Goal: Transaction & Acquisition: Book appointment/travel/reservation

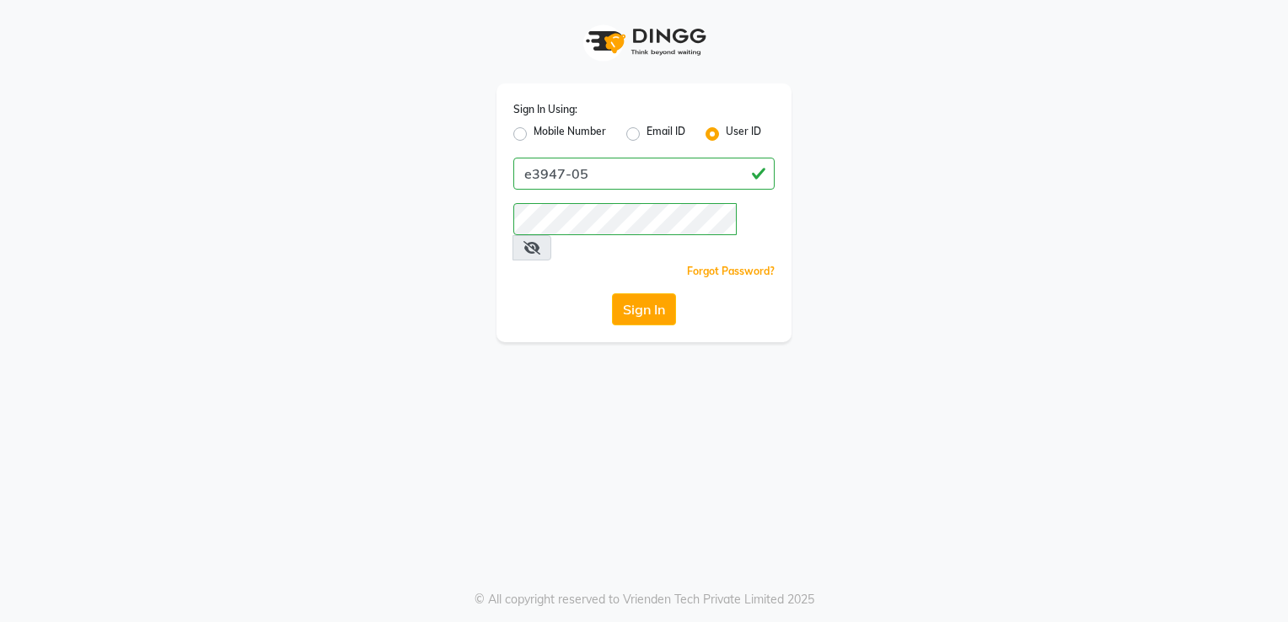
click at [632, 293] on button "Sign In" at bounding box center [644, 309] width 64 height 32
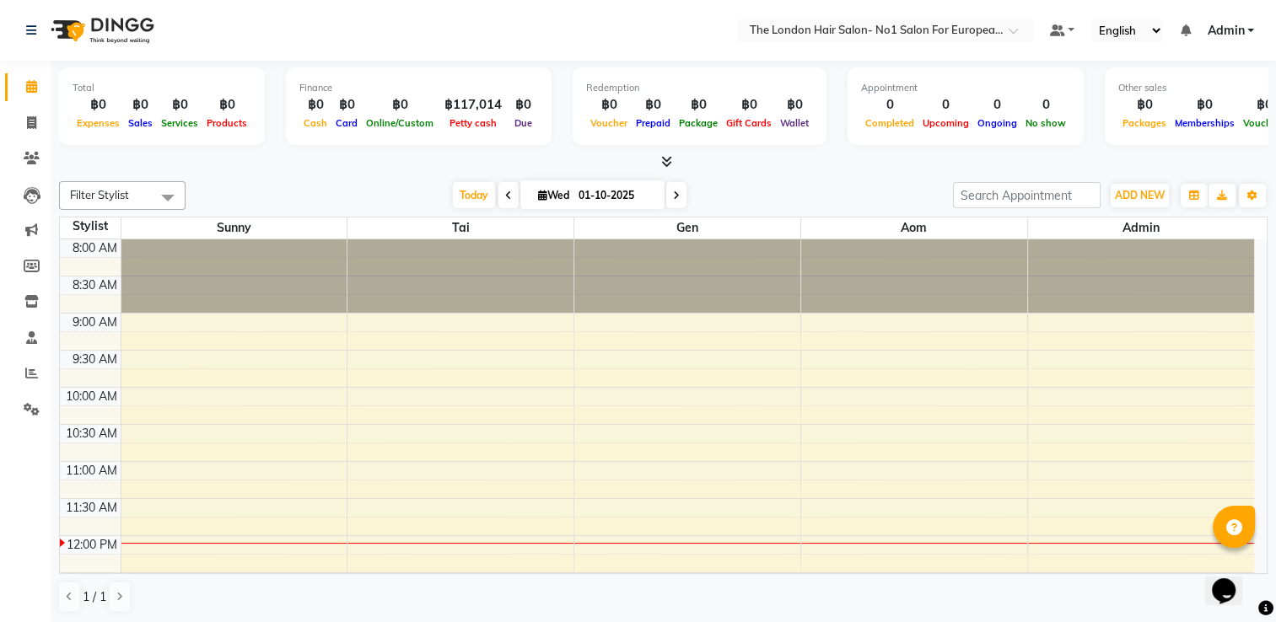
click at [675, 191] on icon at bounding box center [676, 196] width 7 height 10
type input "02-10-2025"
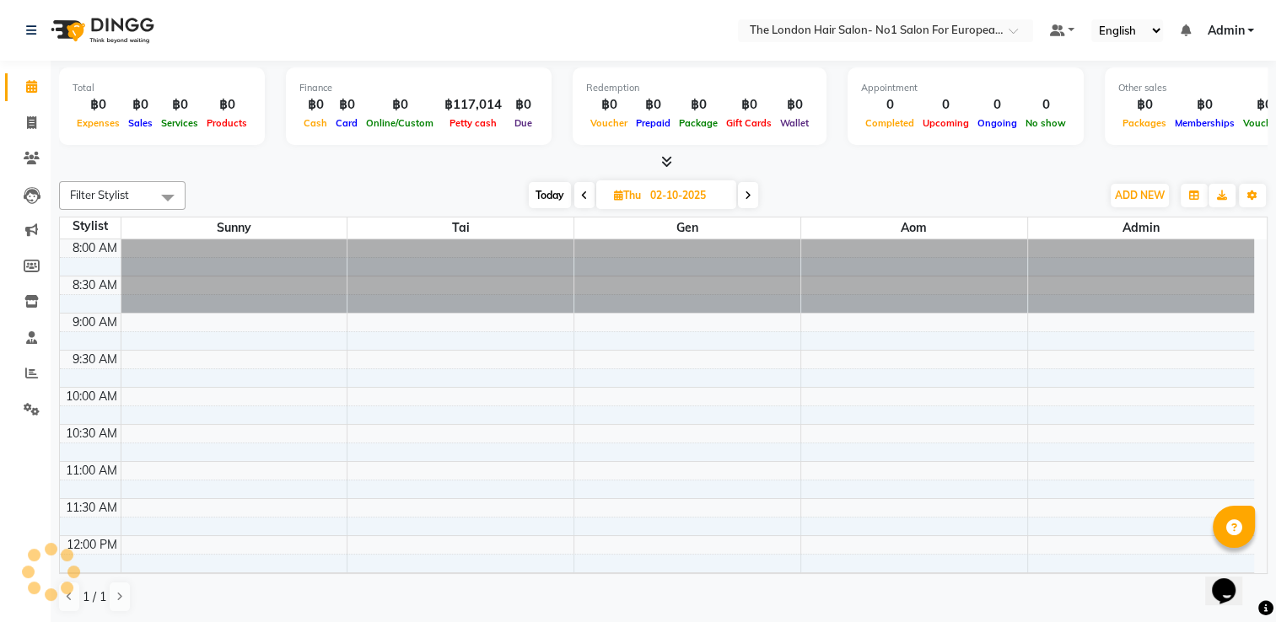
scroll to position [295, 0]
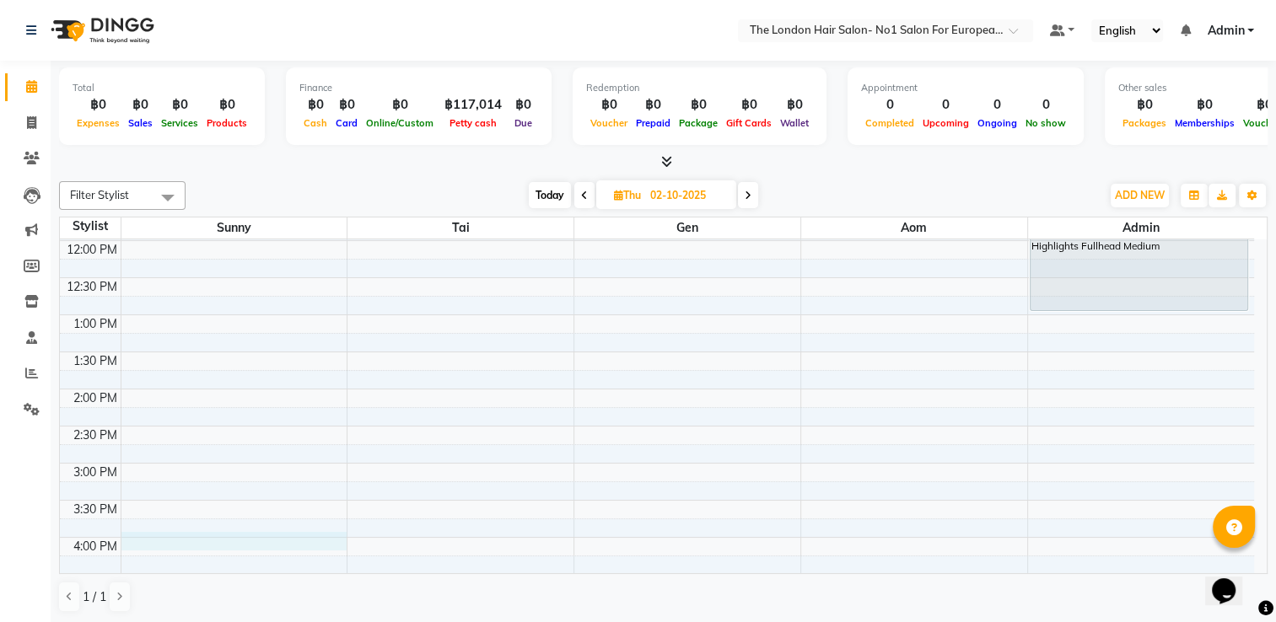
click at [218, 541] on div "8:00 AM 8:30 AM 9:00 AM 9:30 AM 10:00 AM 10:30 AM 11:00 AM 11:30 AM 12:00 PM 12…" at bounding box center [657, 426] width 1194 height 964
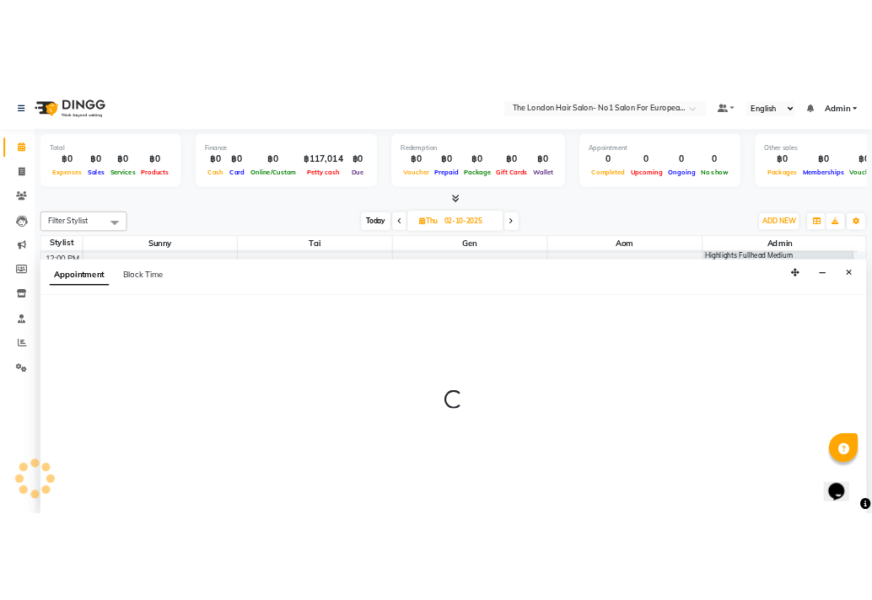
scroll to position [0, 0]
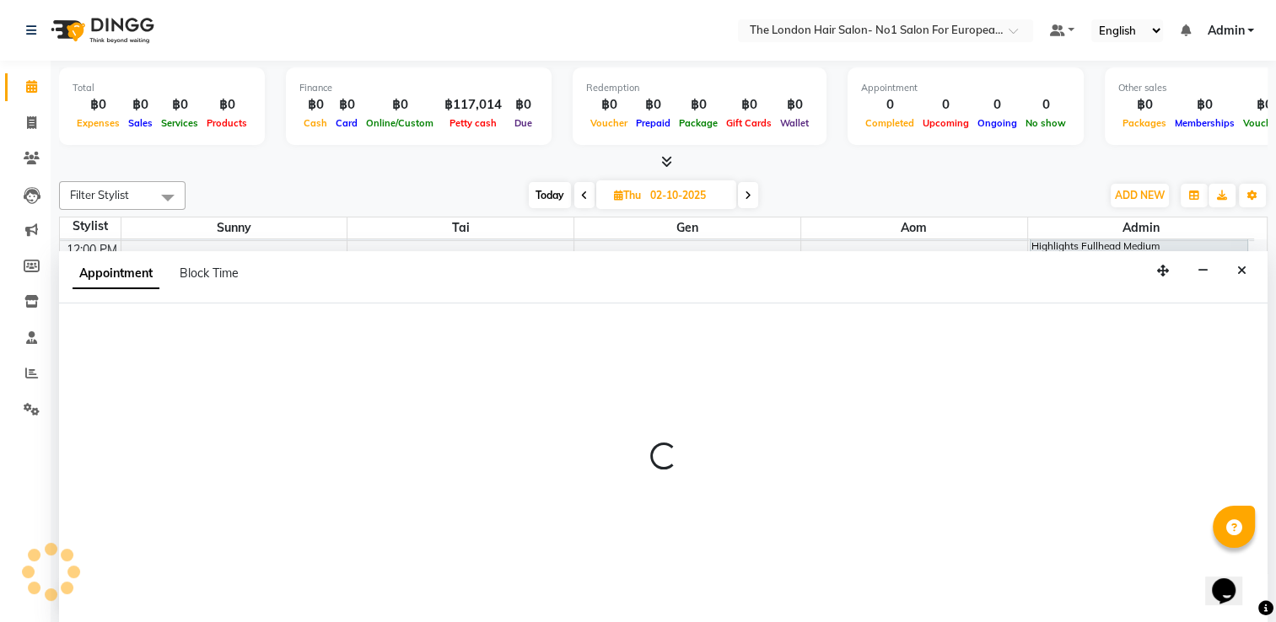
select select "91428"
select select "960"
select select "tentative"
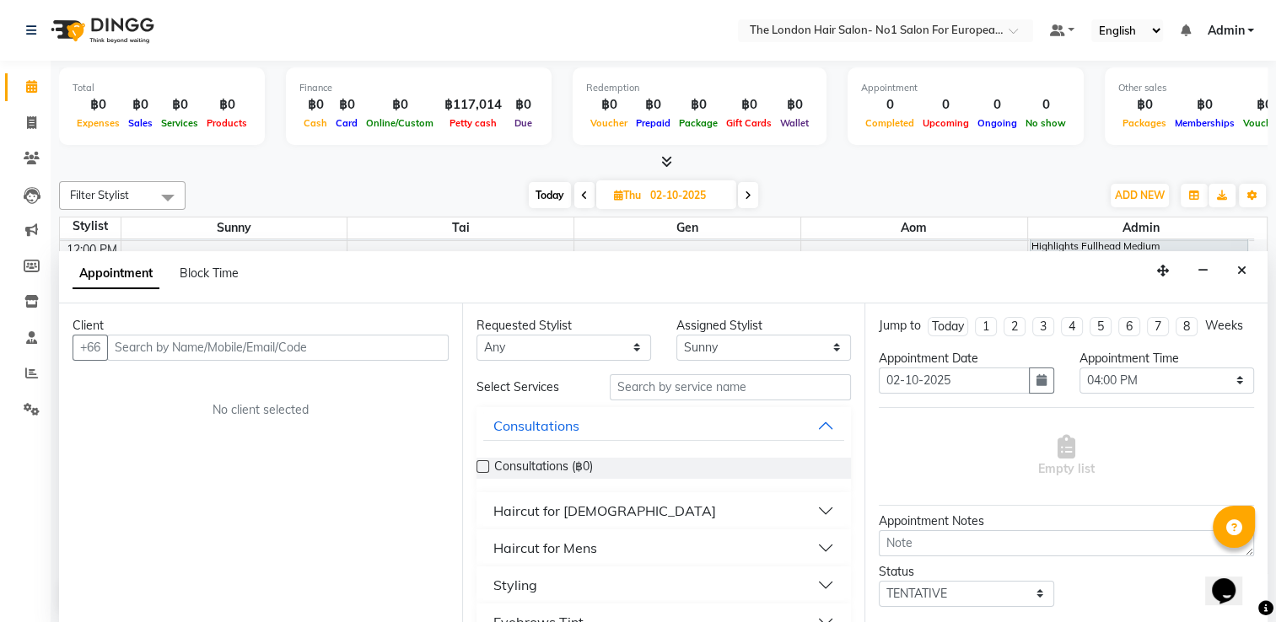
click at [212, 364] on div "Client +66 No client selected" at bounding box center [260, 464] width 403 height 321
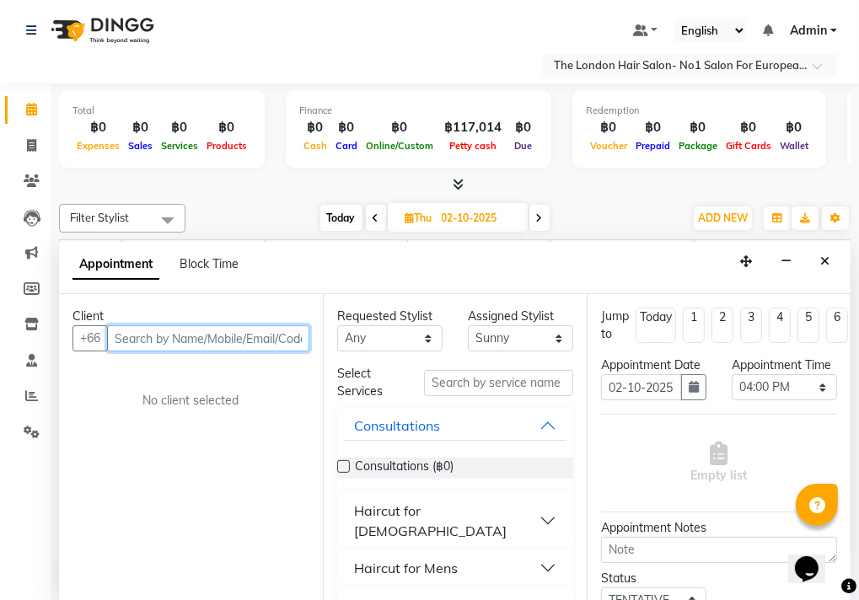
click at [170, 347] on input "text" at bounding box center [208, 338] width 202 height 26
type input "17761625"
click at [246, 342] on span "Add Client" at bounding box center [274, 338] width 56 height 15
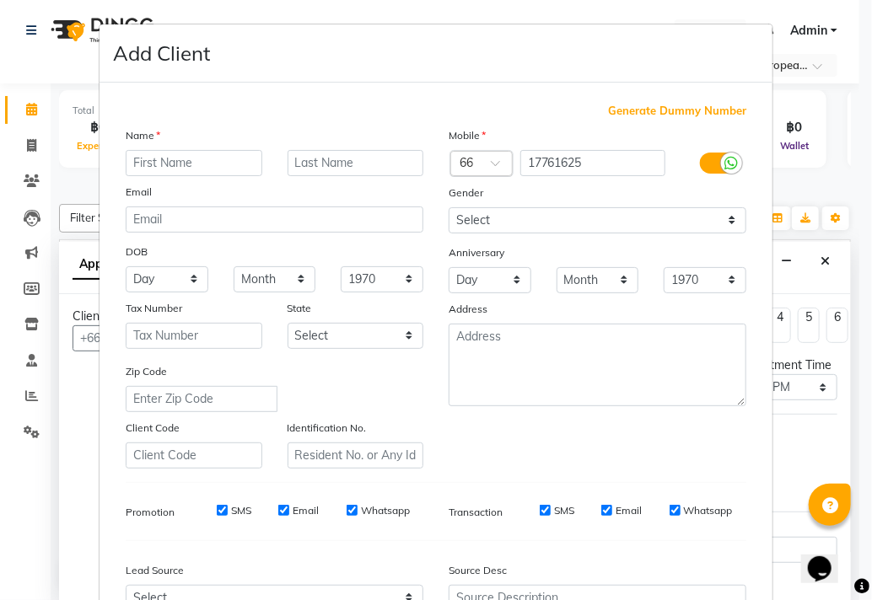
click at [497, 167] on span at bounding box center [501, 168] width 21 height 18
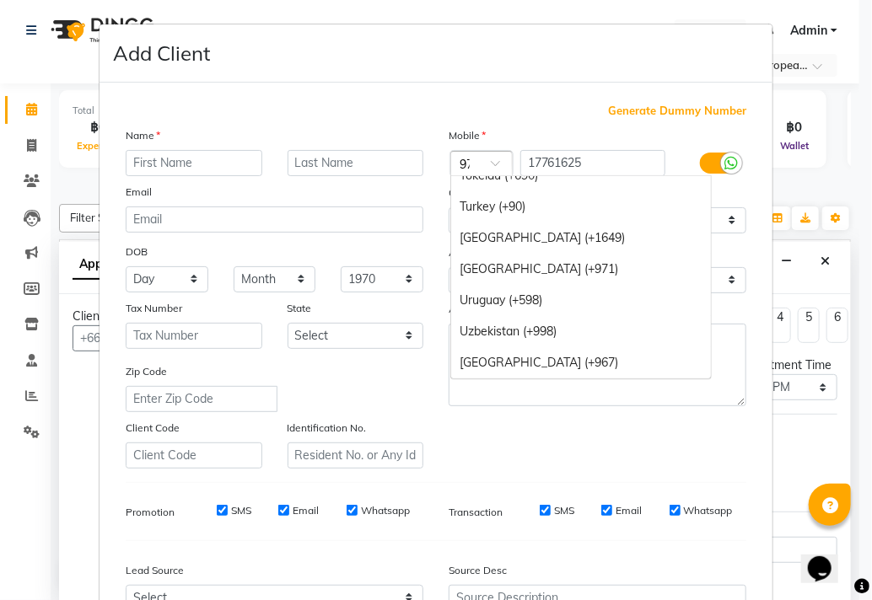
scroll to position [110, 0]
type input "975"
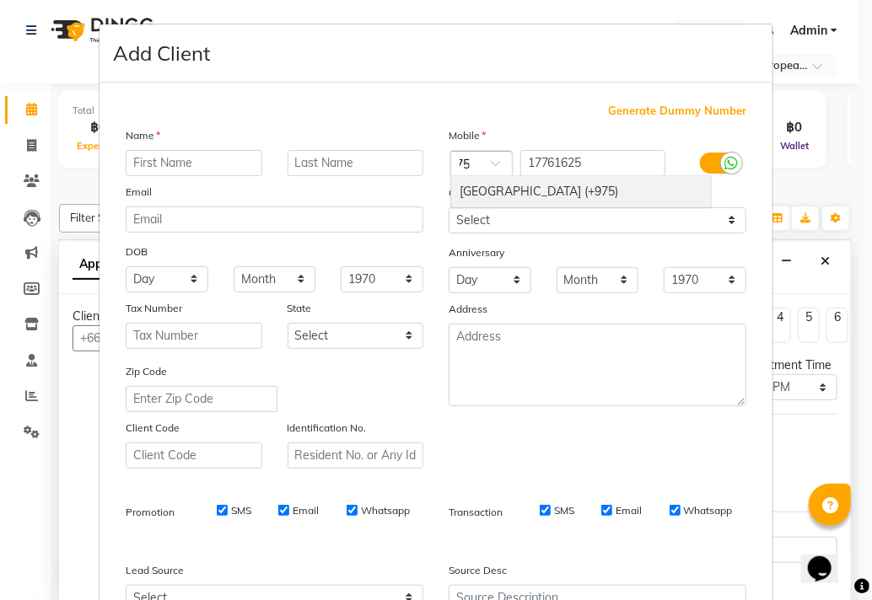
click at [479, 191] on div "[GEOGRAPHIC_DATA] (+975)" at bounding box center [581, 191] width 260 height 31
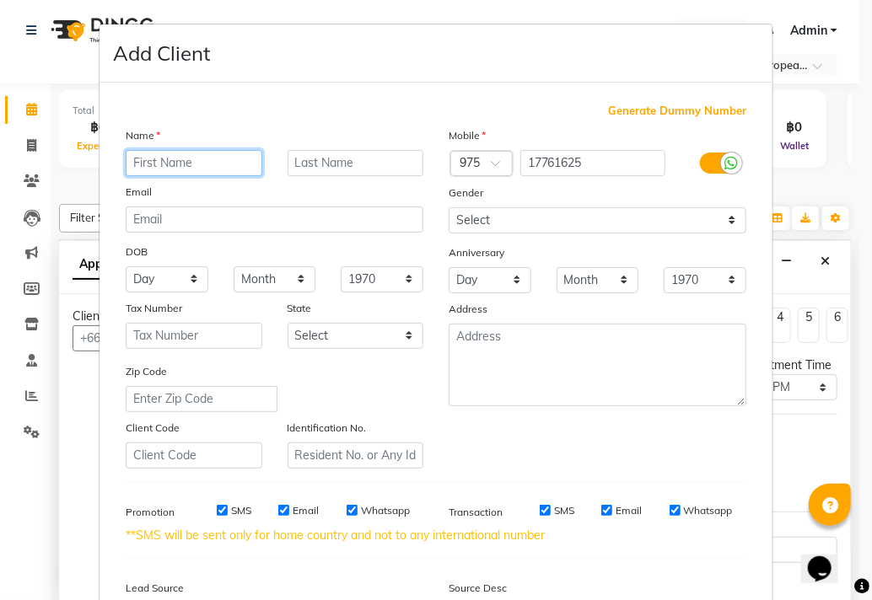
click at [216, 163] on input "text" at bounding box center [194, 163] width 137 height 26
type input "Pema"
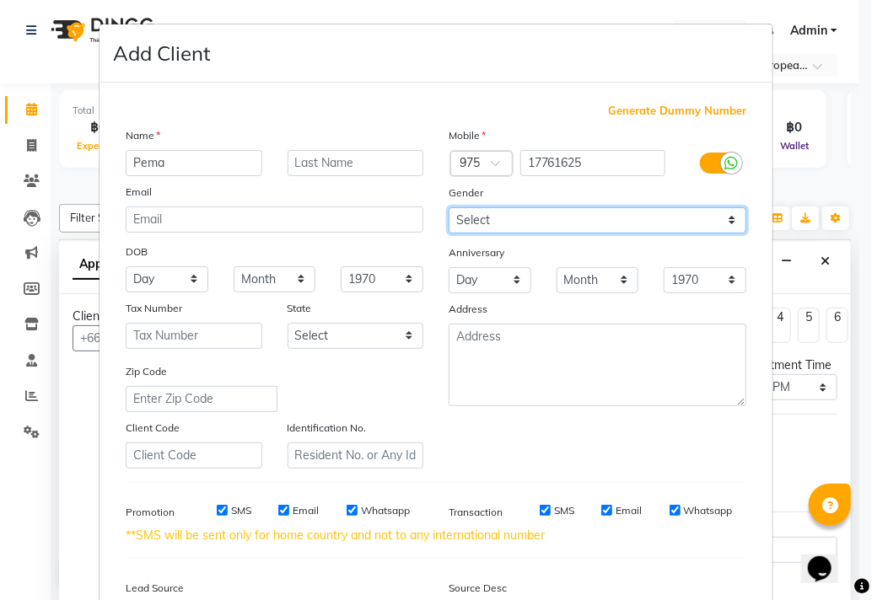
click at [496, 222] on select "Select [DEMOGRAPHIC_DATA] [DEMOGRAPHIC_DATA] Other Prefer Not To Say" at bounding box center [598, 220] width 298 height 26
select select "[DEMOGRAPHIC_DATA]"
click at [449, 208] on select "Select [DEMOGRAPHIC_DATA] [DEMOGRAPHIC_DATA] Other Prefer Not To Say" at bounding box center [598, 220] width 298 height 26
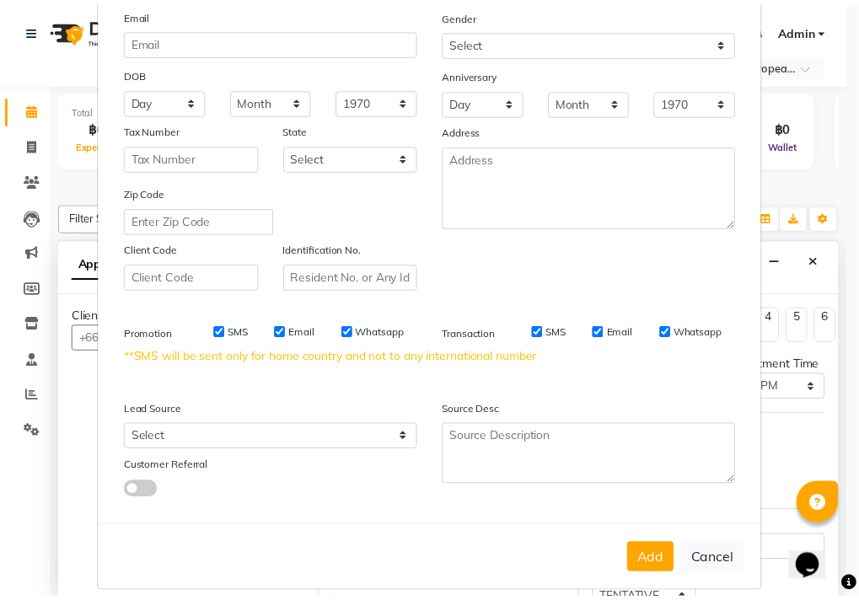
scroll to position [203, 0]
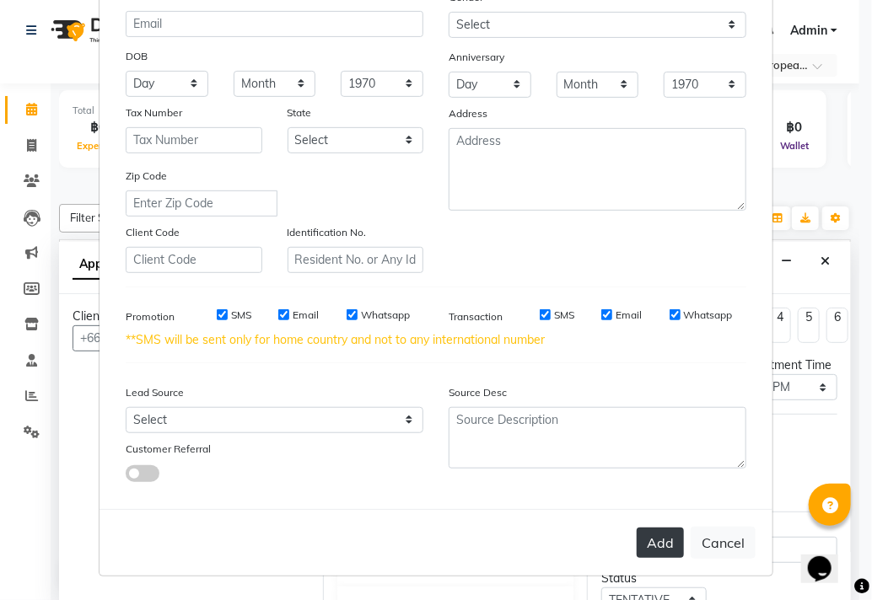
click at [649, 532] on button "Add" at bounding box center [660, 543] width 47 height 30
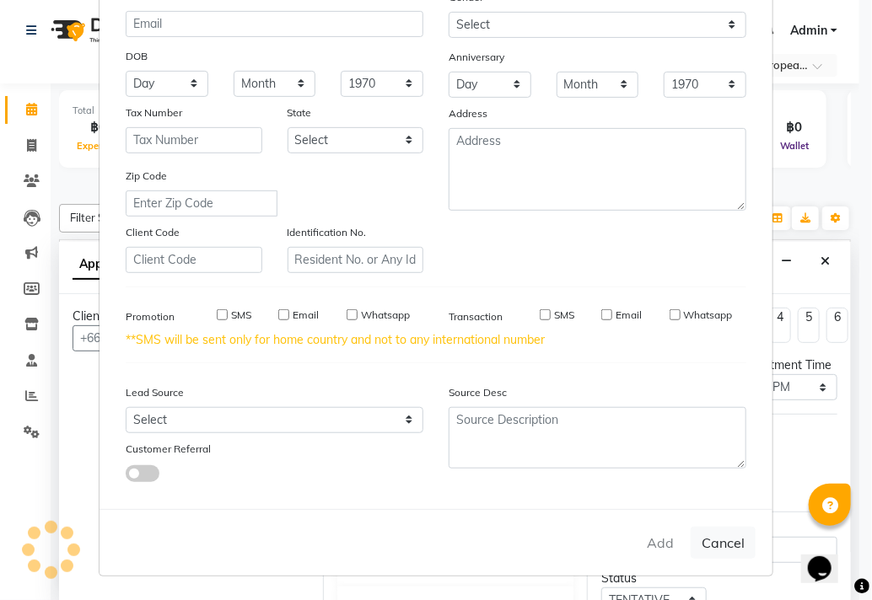
select select
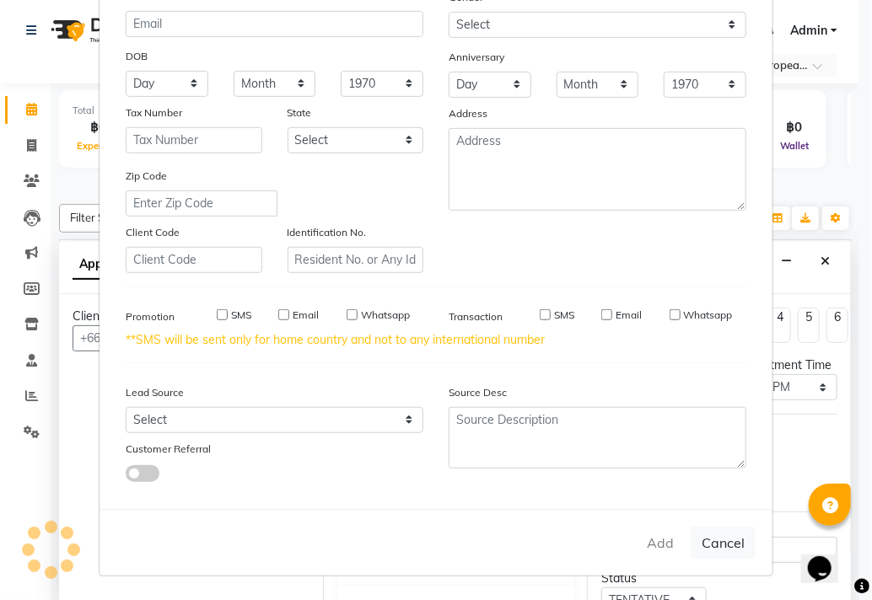
select select
checkbox input "false"
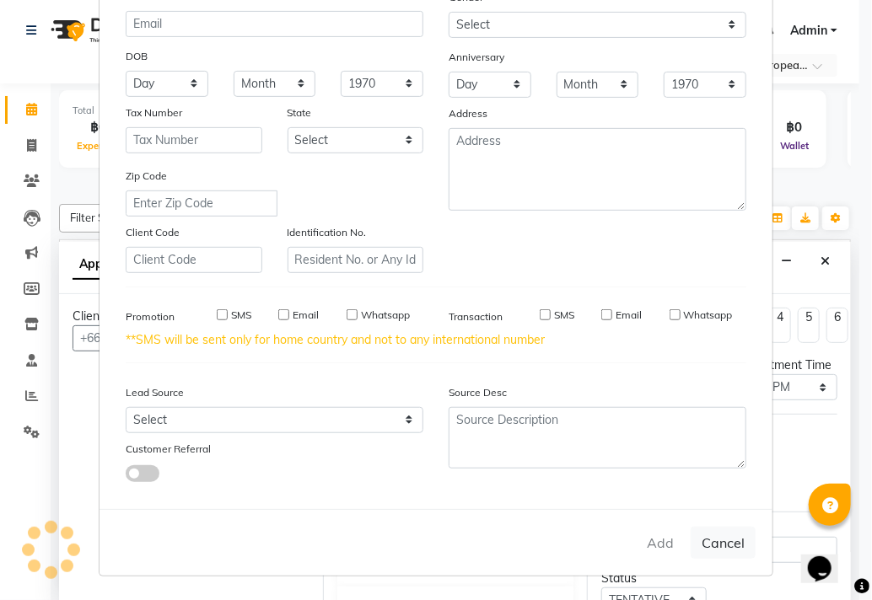
checkbox input "false"
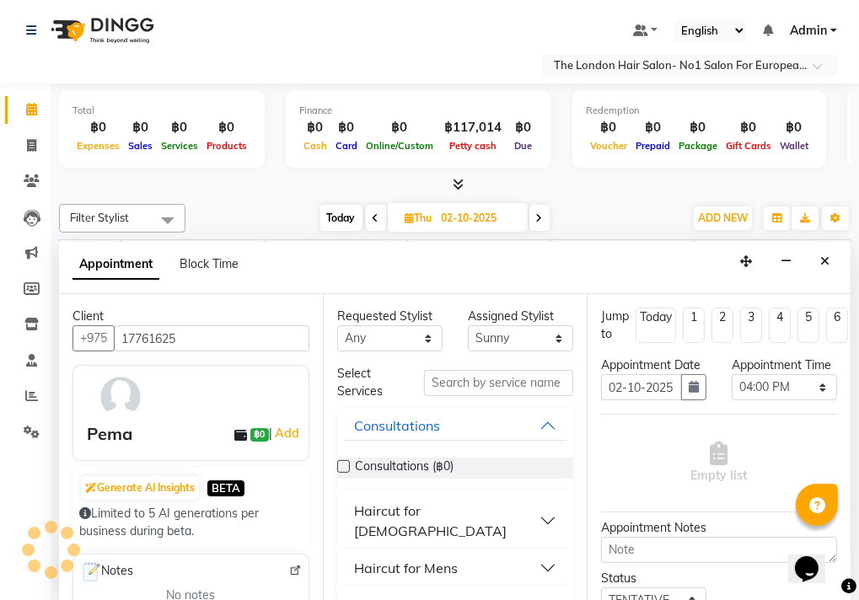
scroll to position [40, 0]
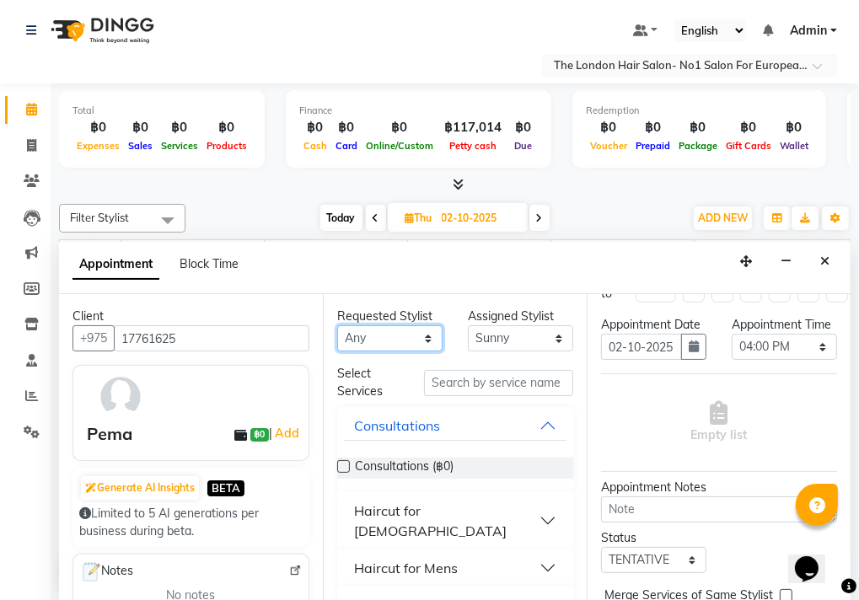
click at [364, 331] on select "Any Admin Aom Gen [PERSON_NAME]" at bounding box center [389, 338] width 105 height 26
select select "91428"
click at [337, 325] on select "Any Admin Aom Gen [PERSON_NAME]" at bounding box center [389, 338] width 105 height 26
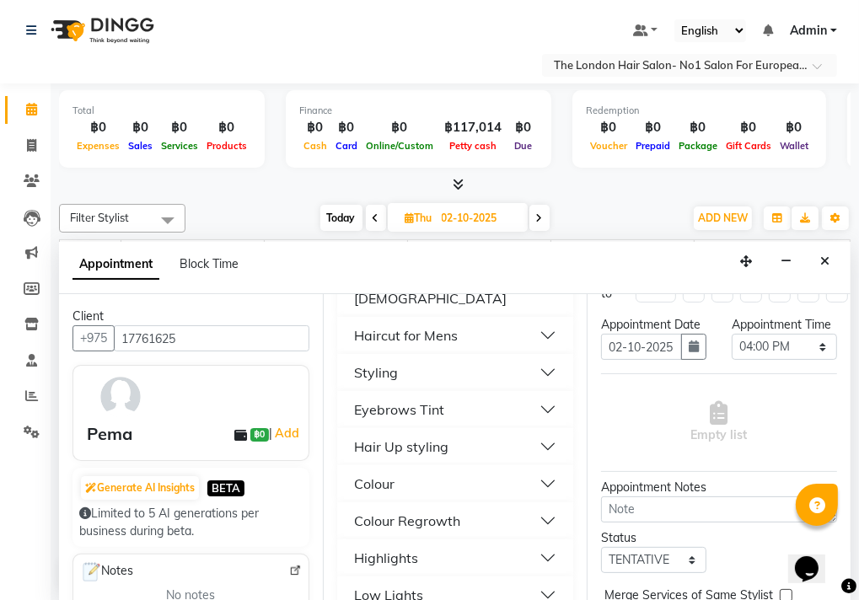
scroll to position [234, 0]
click at [539, 467] on button "Colour" at bounding box center [455, 482] width 223 height 30
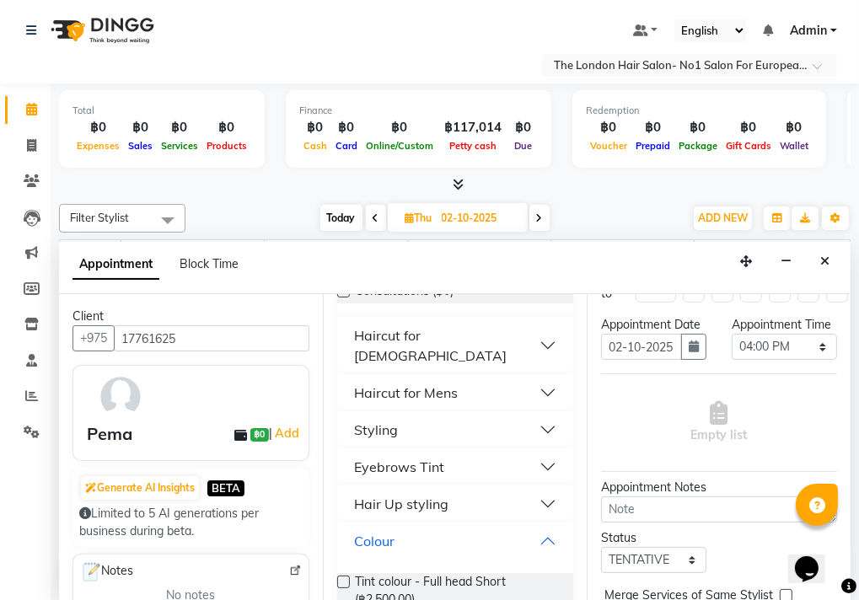
scroll to position [179, 0]
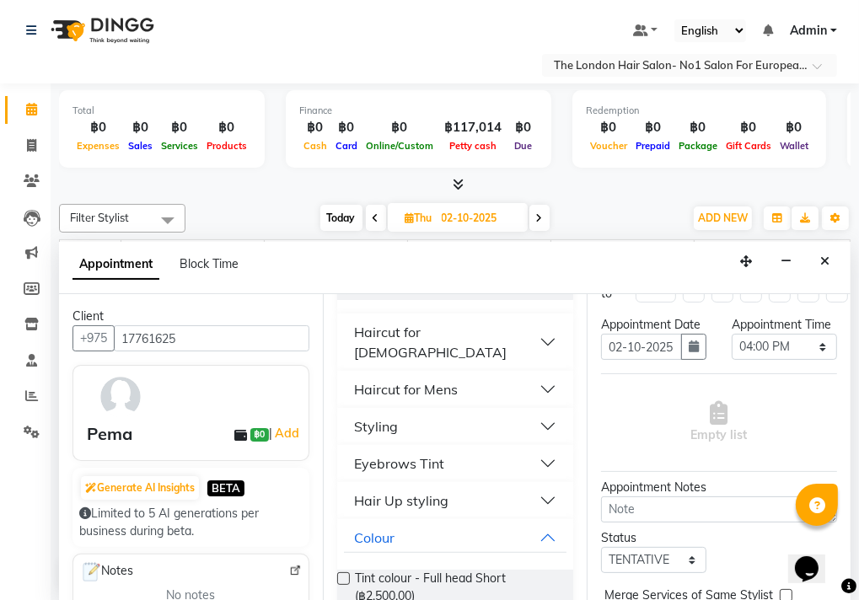
click at [540, 328] on button "Haircut for [DEMOGRAPHIC_DATA]" at bounding box center [455, 342] width 223 height 51
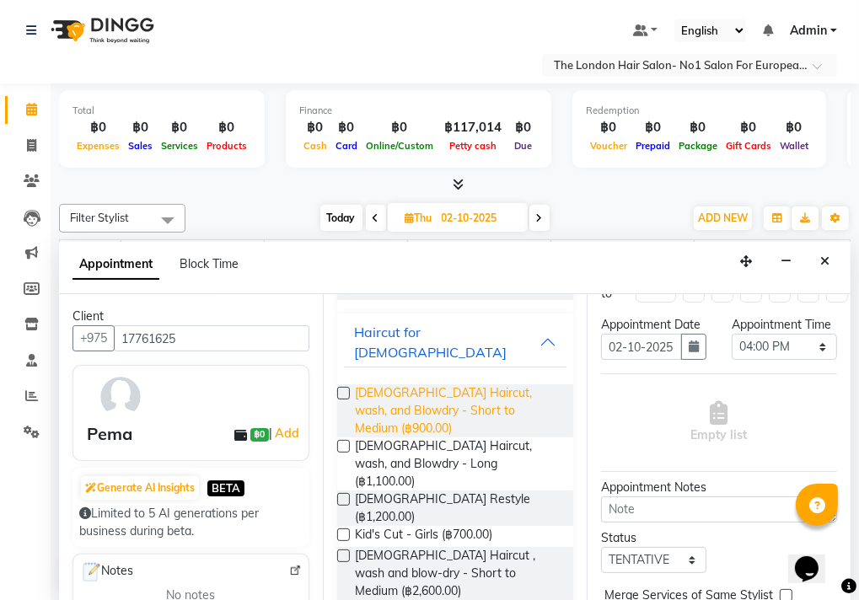
click at [522, 384] on span "[DEMOGRAPHIC_DATA] Haircut, wash, and Blowdry - Short to Medium (฿900.00)" at bounding box center [457, 410] width 205 height 53
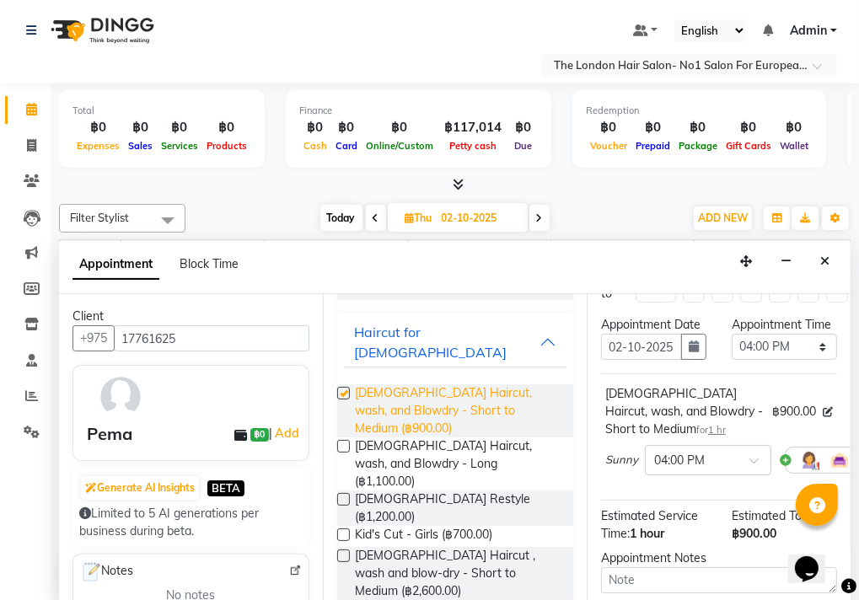
checkbox input "false"
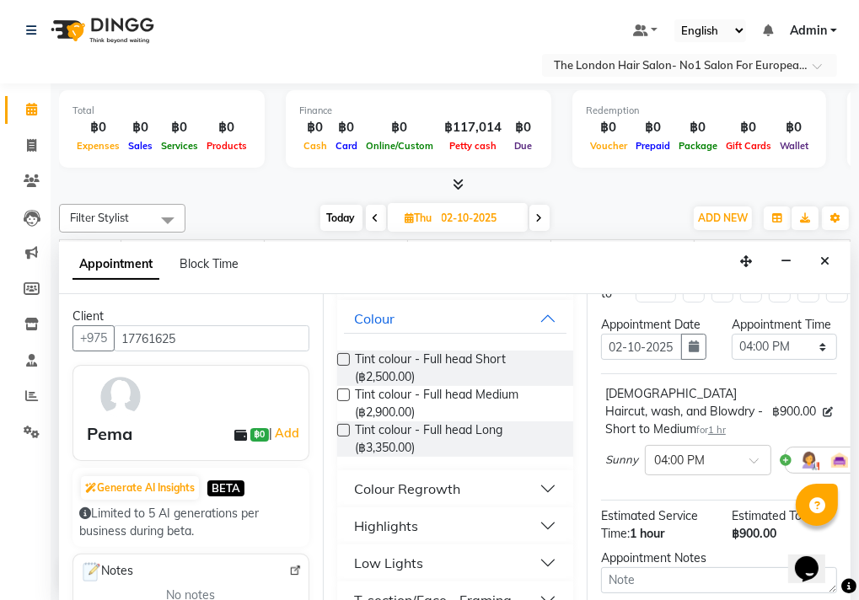
scroll to position [676, 0]
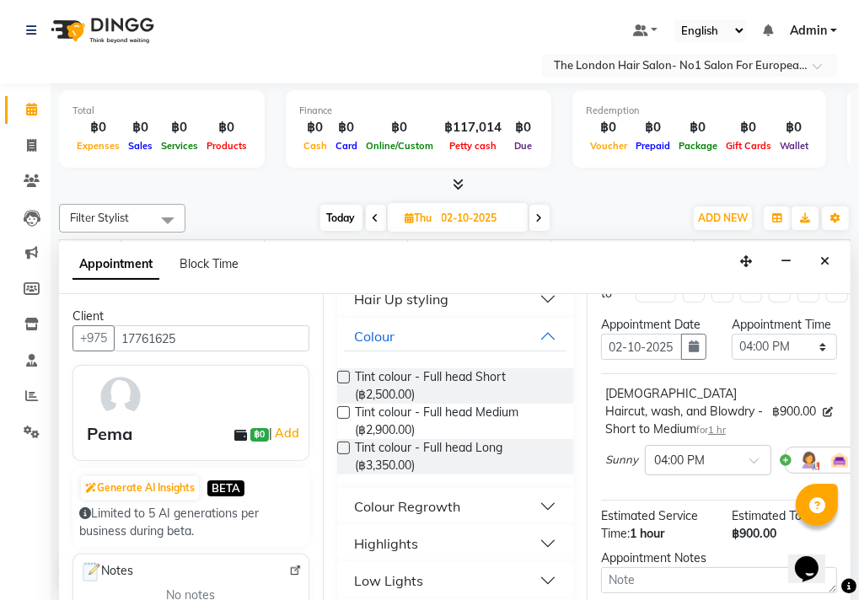
click at [489, 529] on button "Highlights" at bounding box center [455, 544] width 223 height 30
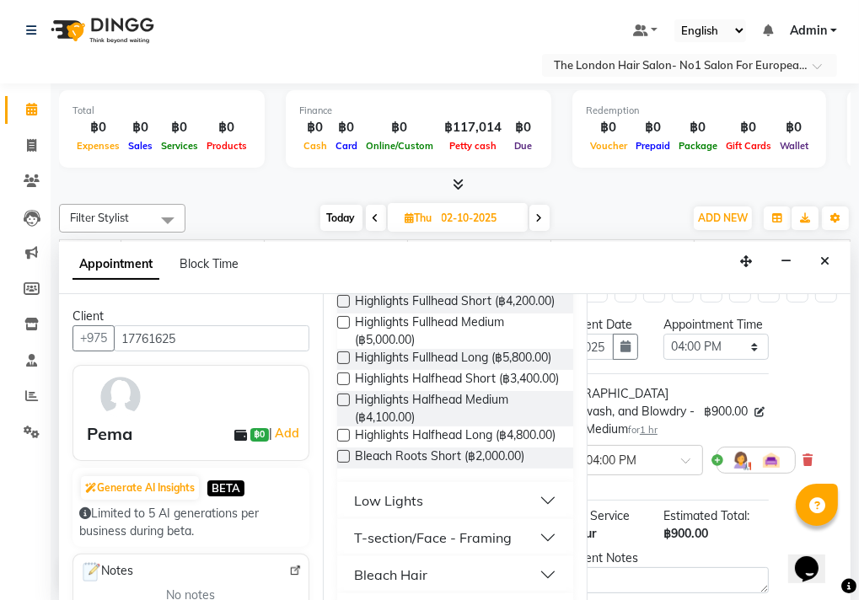
scroll to position [40, 0]
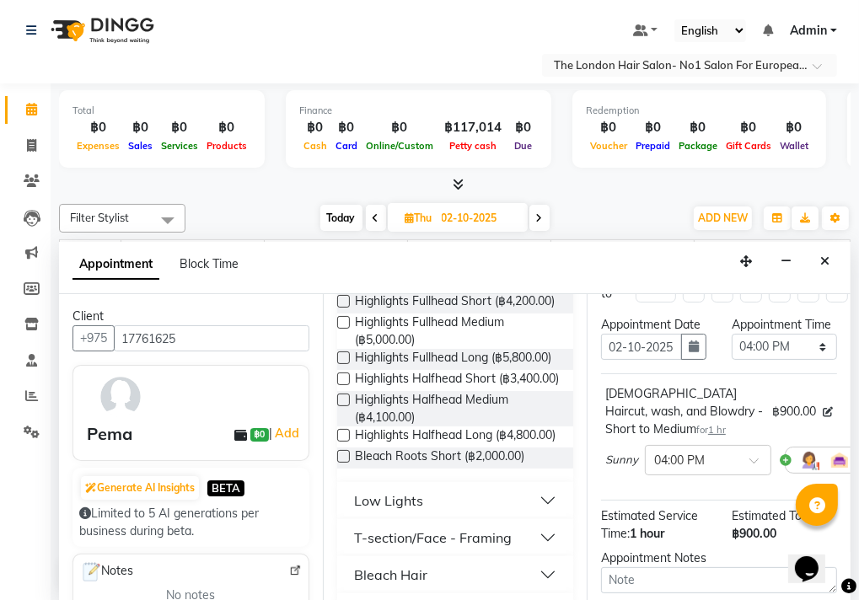
click at [526, 523] on button "T-section/Face - Framing" at bounding box center [455, 538] width 223 height 30
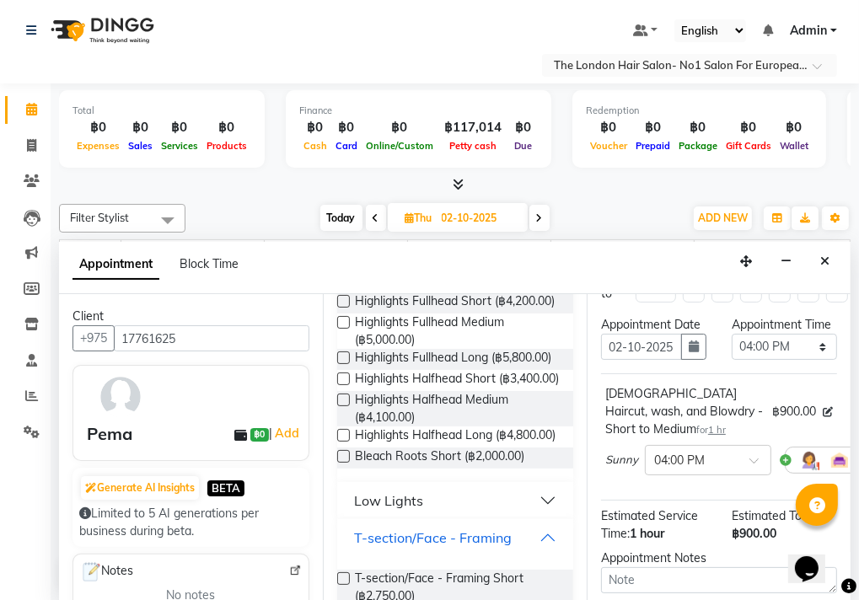
click at [533, 523] on button "T-section/Face - Framing" at bounding box center [455, 538] width 223 height 30
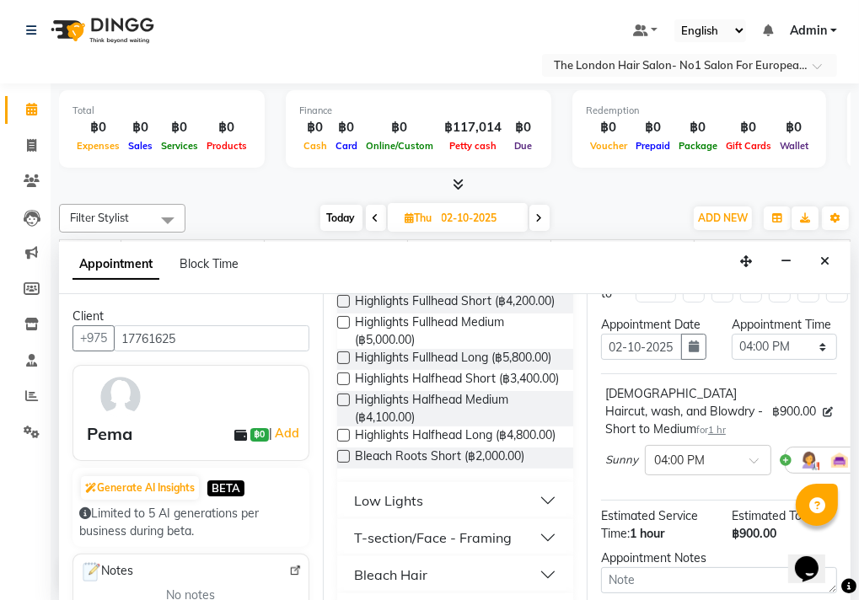
click at [526, 523] on button "T-section/Face - Framing" at bounding box center [455, 538] width 223 height 30
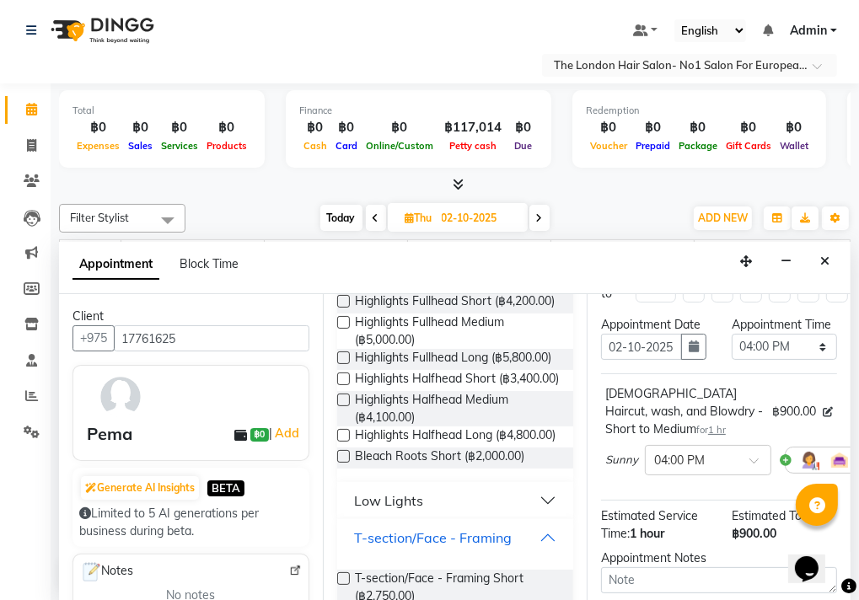
click at [536, 523] on button "T-section/Face - Framing" at bounding box center [455, 538] width 223 height 30
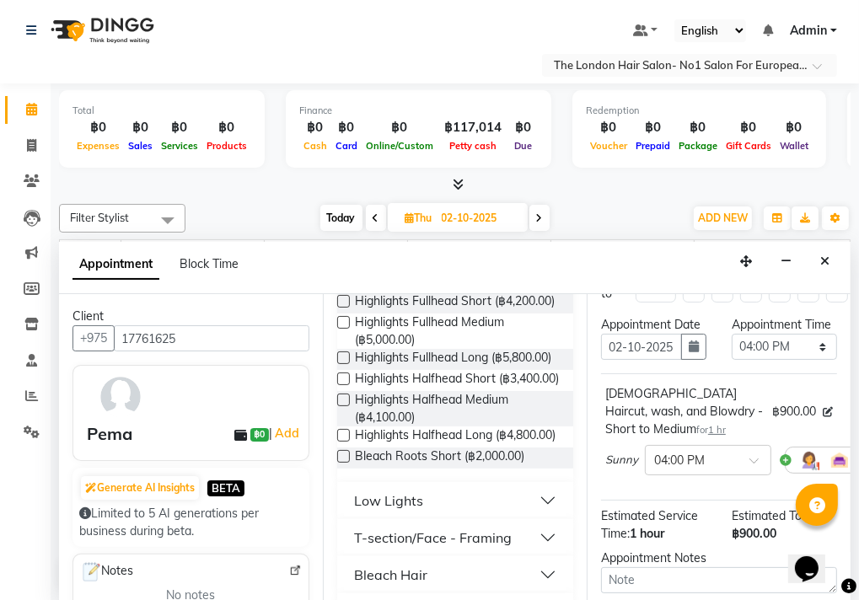
scroll to position [1148, 0]
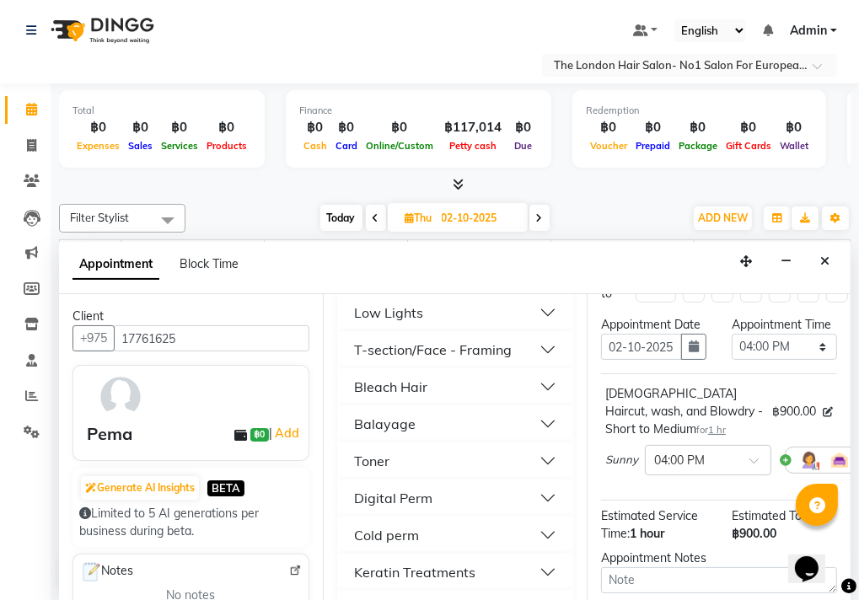
click at [529, 446] on button "Toner" at bounding box center [455, 461] width 223 height 30
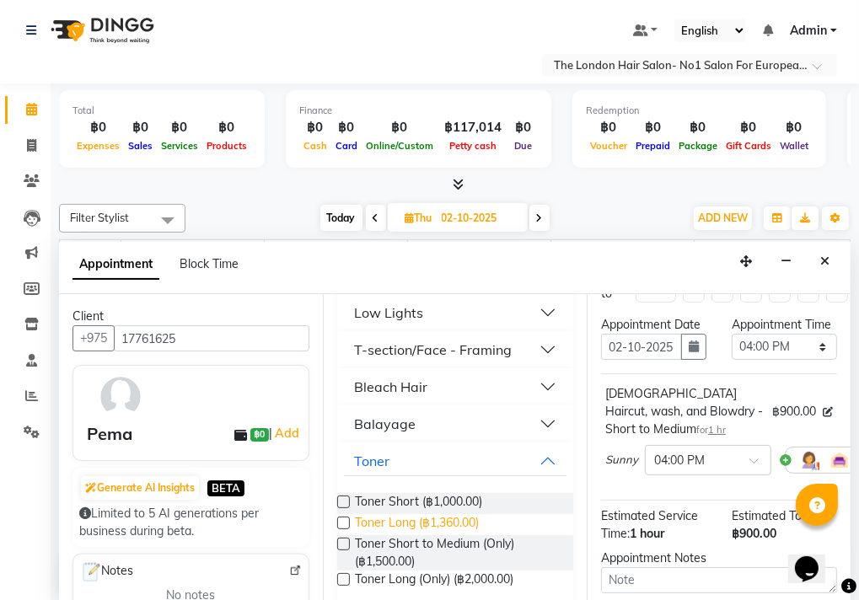
click at [465, 514] on span "Toner Long (฿1,360.00)" at bounding box center [417, 524] width 124 height 21
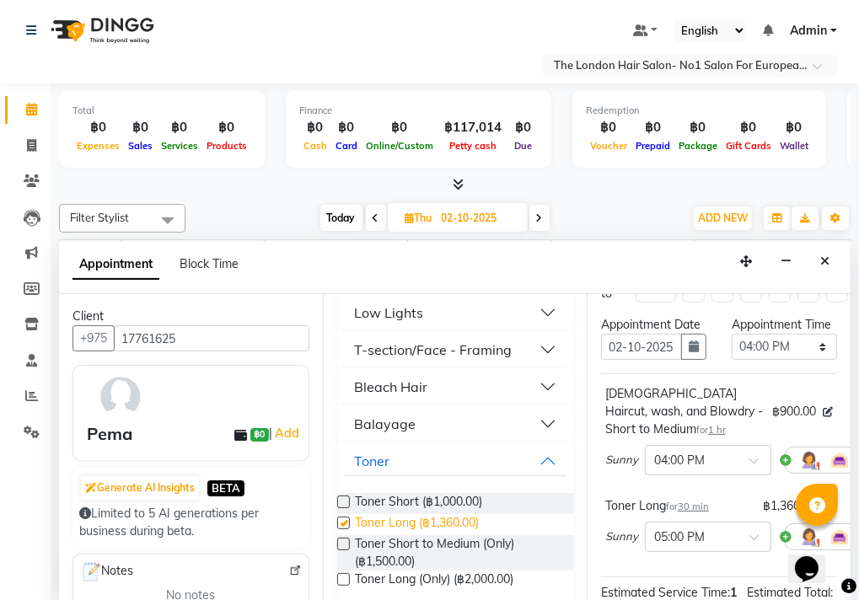
checkbox input "false"
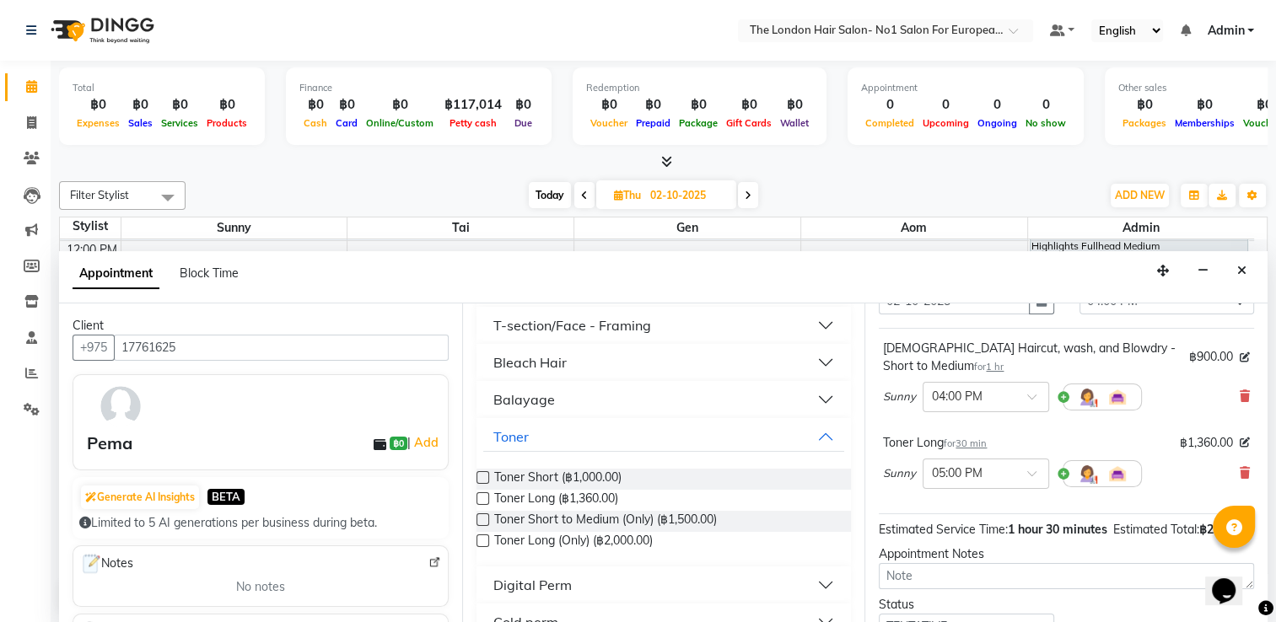
scroll to position [100, 0]
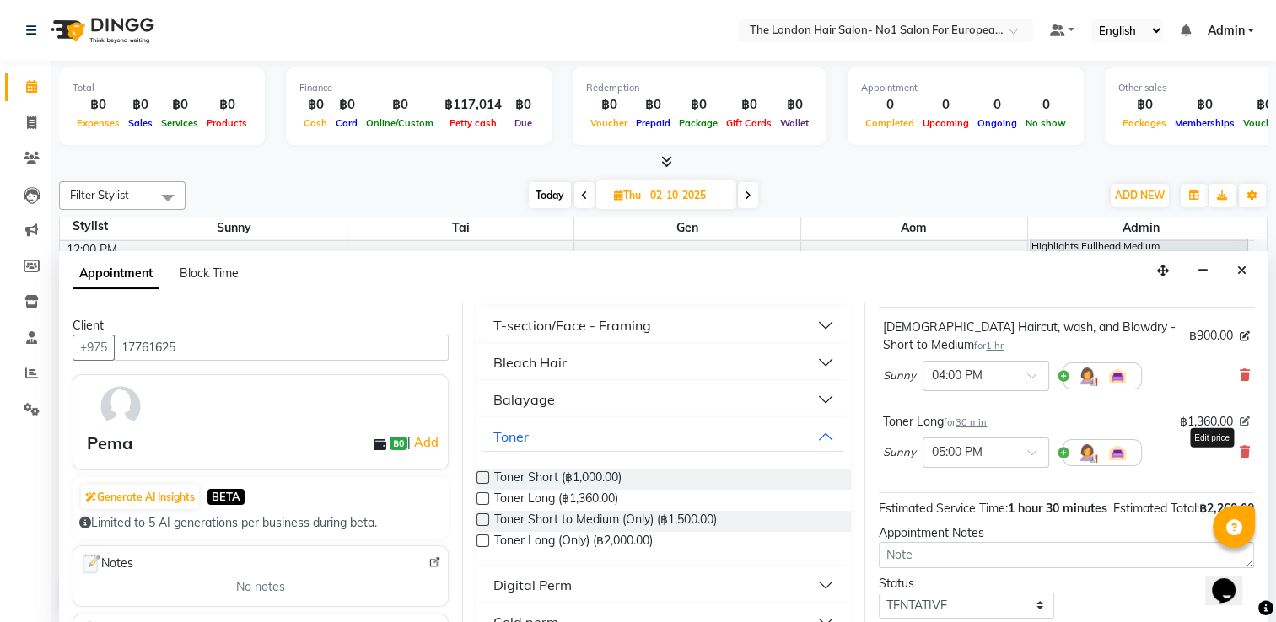
click at [1239, 427] on icon at bounding box center [1244, 422] width 10 height 10
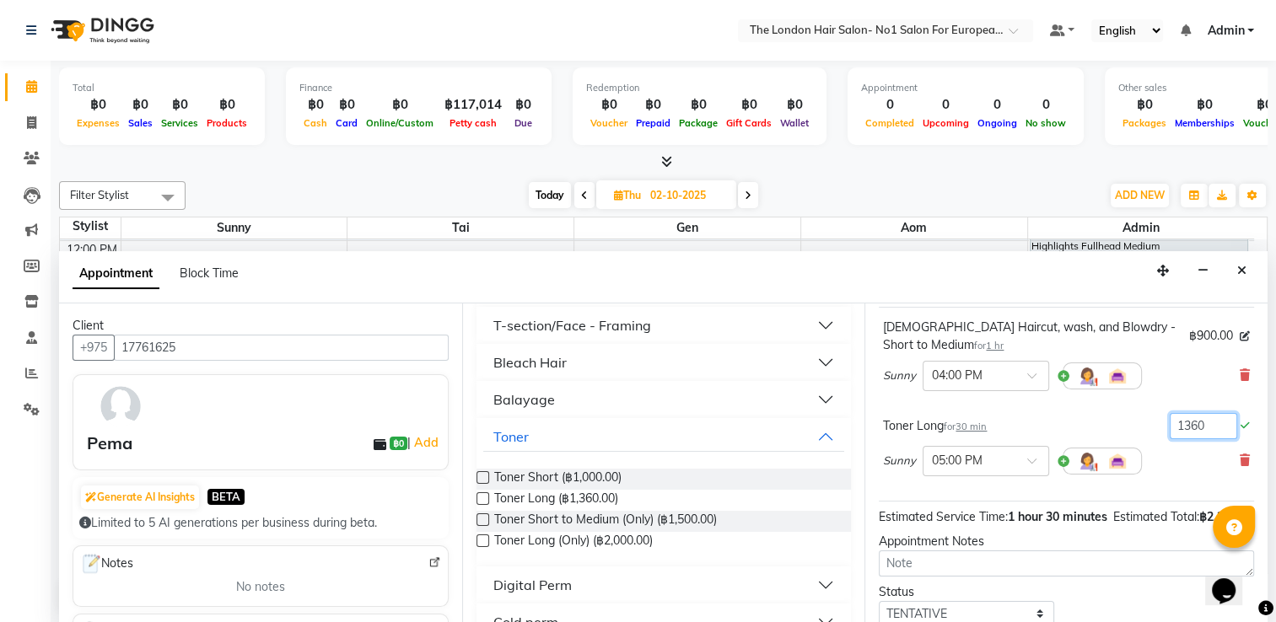
click at [1197, 439] on input "1360" at bounding box center [1202, 426] width 67 height 26
type input "1350"
click at [1197, 439] on input "1350" at bounding box center [1202, 426] width 67 height 26
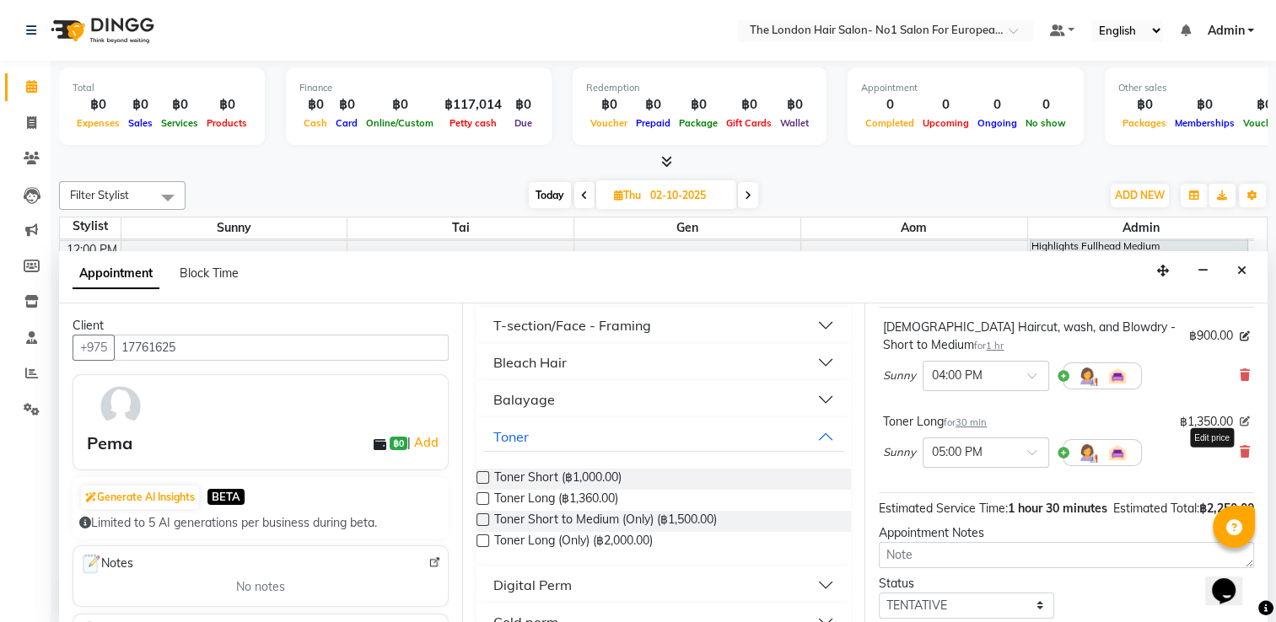
click at [1239, 427] on icon at bounding box center [1244, 422] width 10 height 10
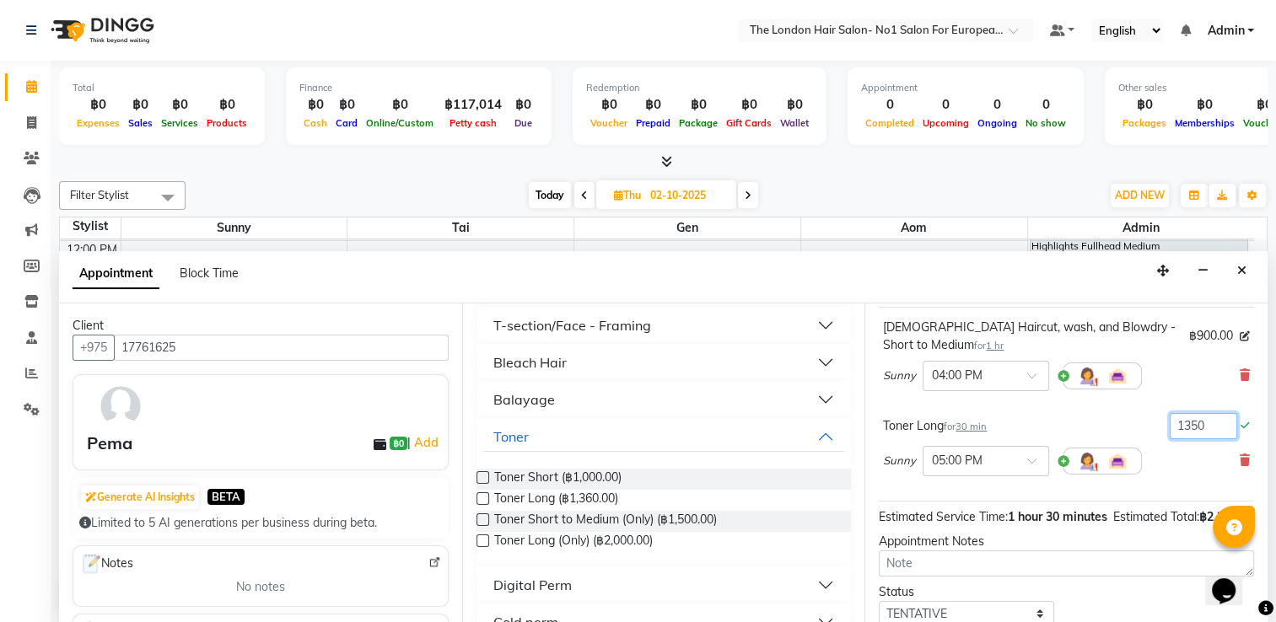
drag, startPoint x: 1204, startPoint y: 441, endPoint x: 1072, endPoint y: 450, distance: 132.7
click at [1072, 439] on div "Toner Long for 30 min 1350" at bounding box center [1066, 426] width 367 height 26
type input "2150"
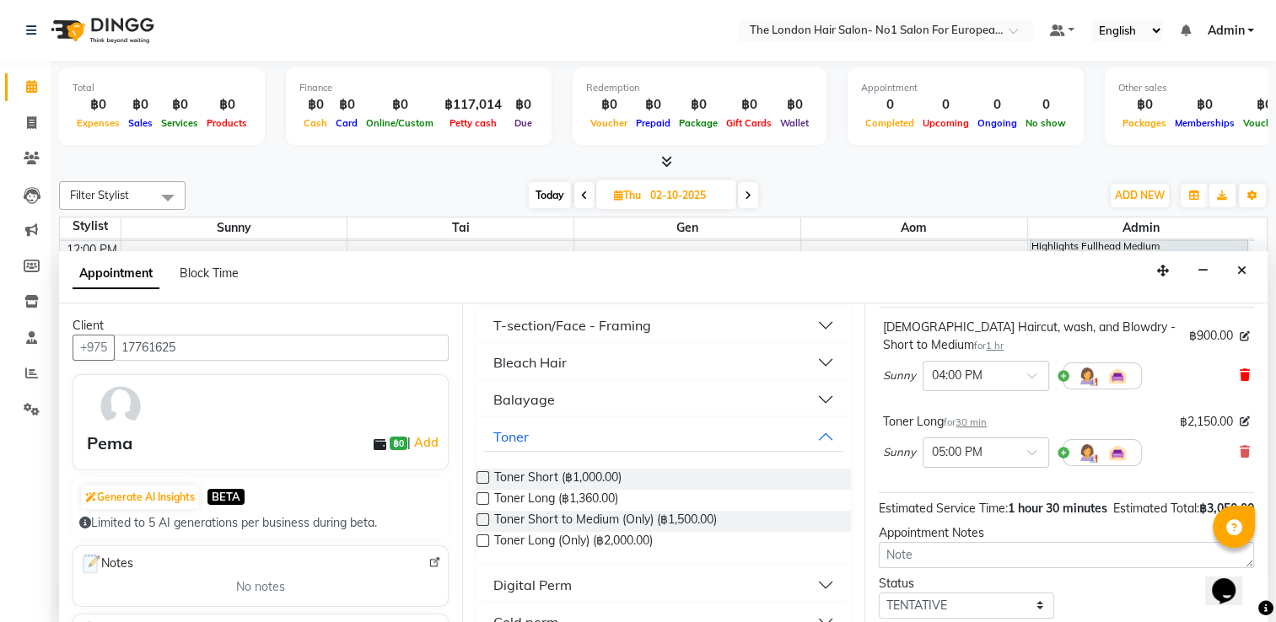
click at [1239, 381] on icon at bounding box center [1244, 375] width 10 height 12
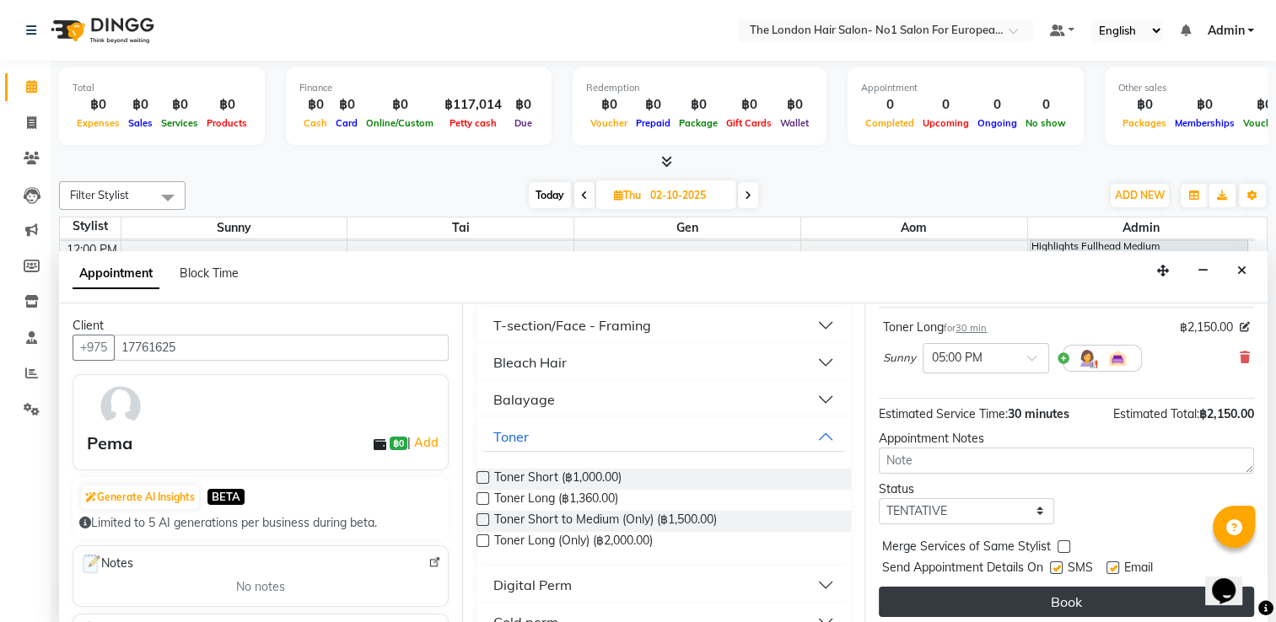
click at [1116, 610] on button "Book" at bounding box center [1066, 602] width 375 height 30
